Goal: Task Accomplishment & Management: Use online tool/utility

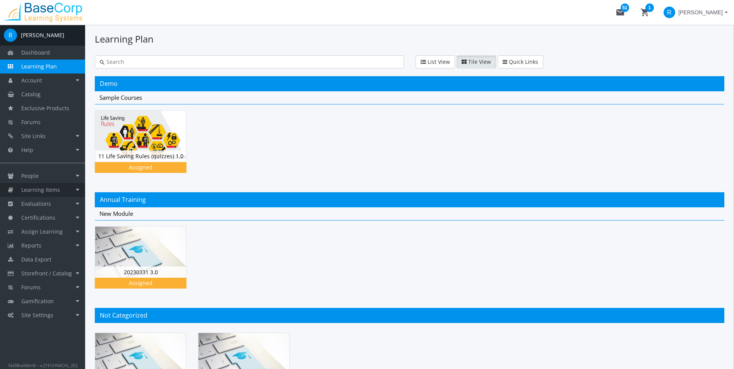
click at [53, 190] on span "Learning Items" at bounding box center [40, 189] width 39 height 7
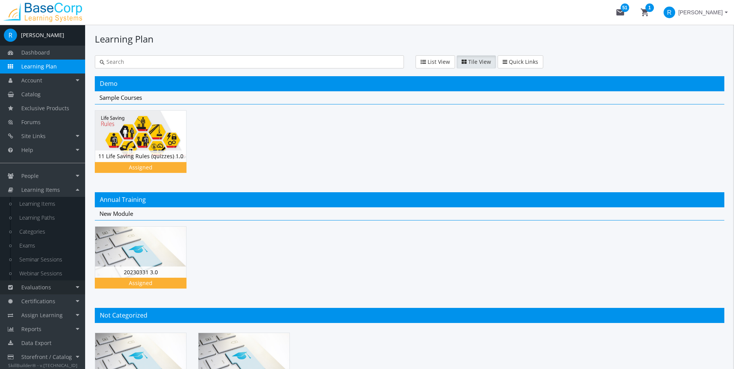
click at [43, 286] on span "Evaluations" at bounding box center [36, 287] width 30 height 7
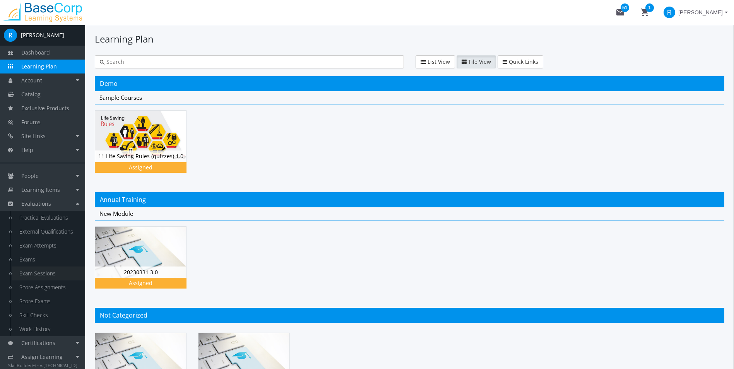
click at [33, 273] on link "Exam Sessions" at bounding box center [48, 273] width 73 height 14
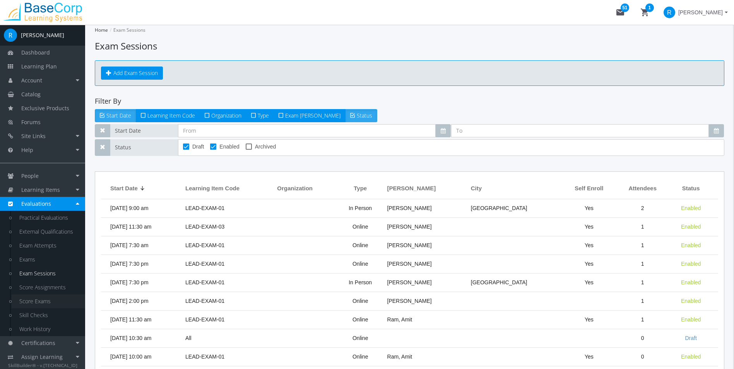
click at [33, 298] on link "Score Exams" at bounding box center [48, 301] width 73 height 14
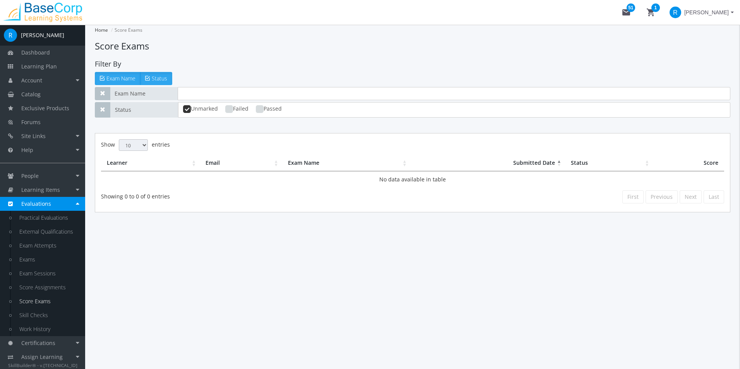
click at [233, 111] on ins at bounding box center [229, 109] width 8 height 8
checkbox input "true"
click at [262, 109] on ins at bounding box center [260, 109] width 8 height 8
checkbox input "true"
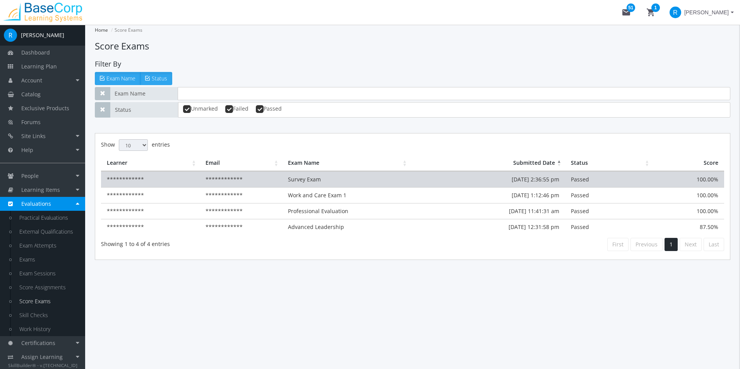
click at [314, 181] on td "Survey Exam" at bounding box center [346, 179] width 128 height 16
